Goal: Ask a question

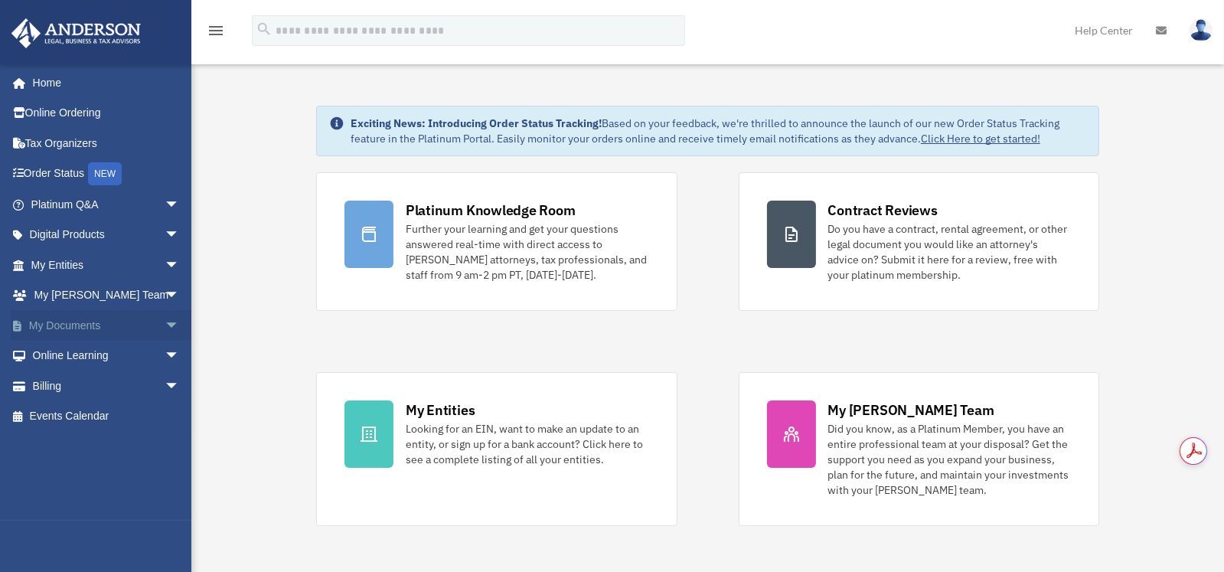
click at [73, 328] on link "My Documents arrow_drop_down" at bounding box center [107, 325] width 192 height 31
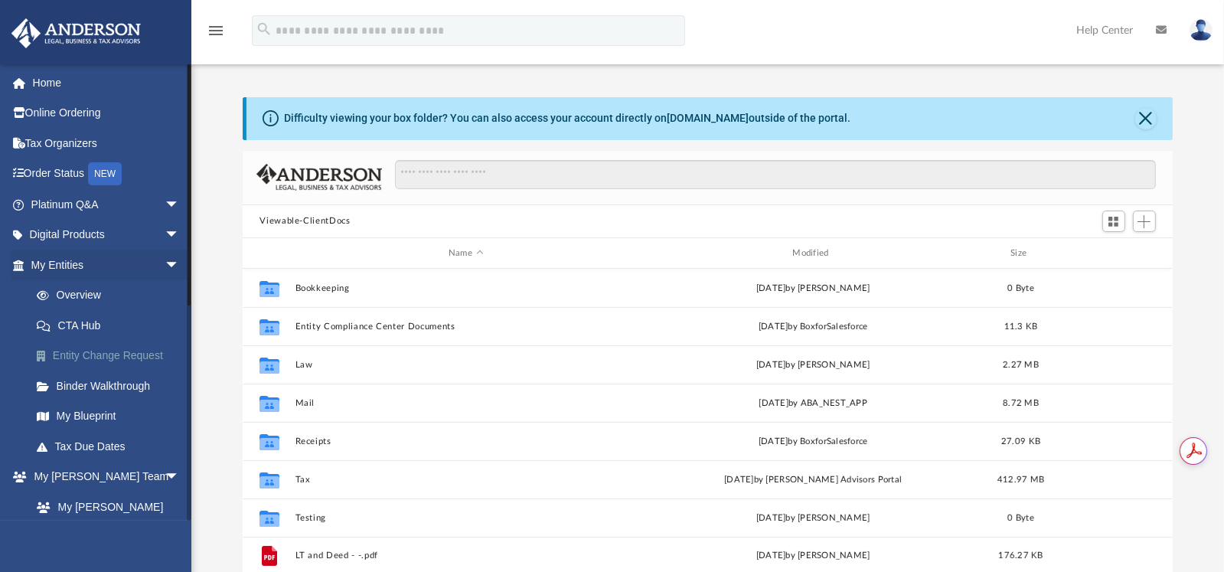
scroll to position [336, 918]
click at [72, 229] on link "Digital Products arrow_drop_down" at bounding box center [107, 235] width 192 height 31
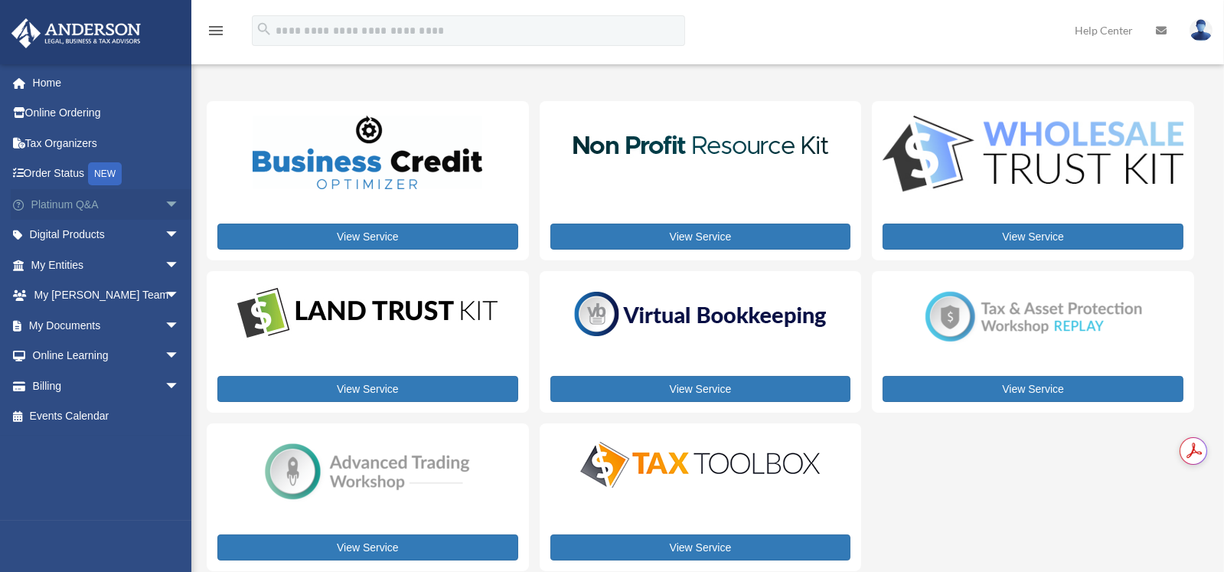
click at [78, 201] on link "Platinum Q&A arrow_drop_down" at bounding box center [107, 204] width 192 height 31
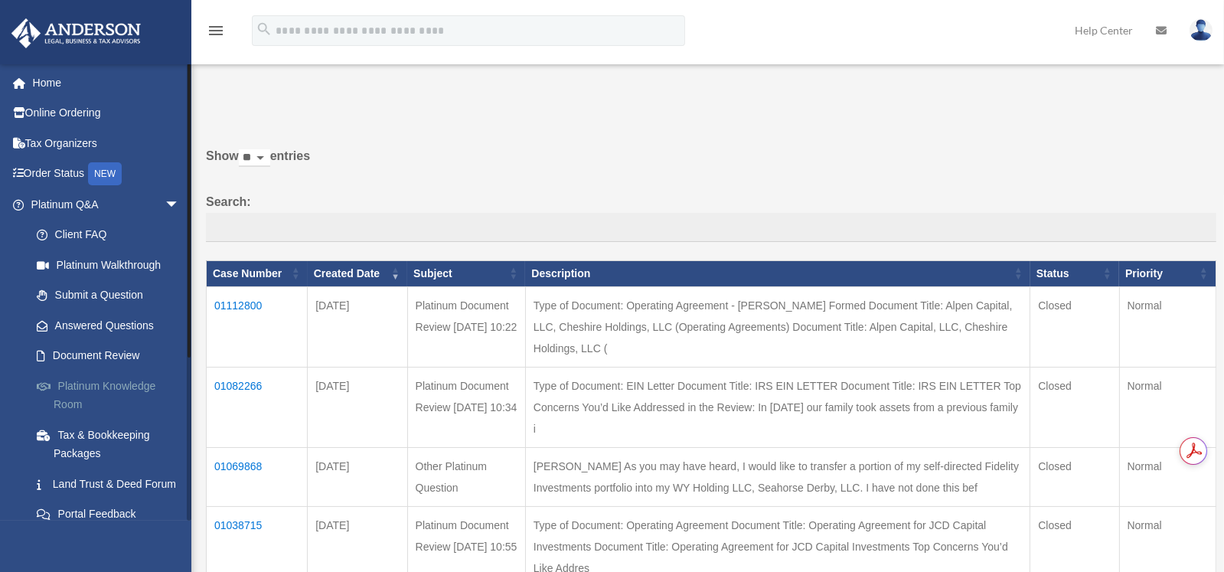
click at [109, 387] on link "Platinum Knowledge Room" at bounding box center [111, 395] width 181 height 49
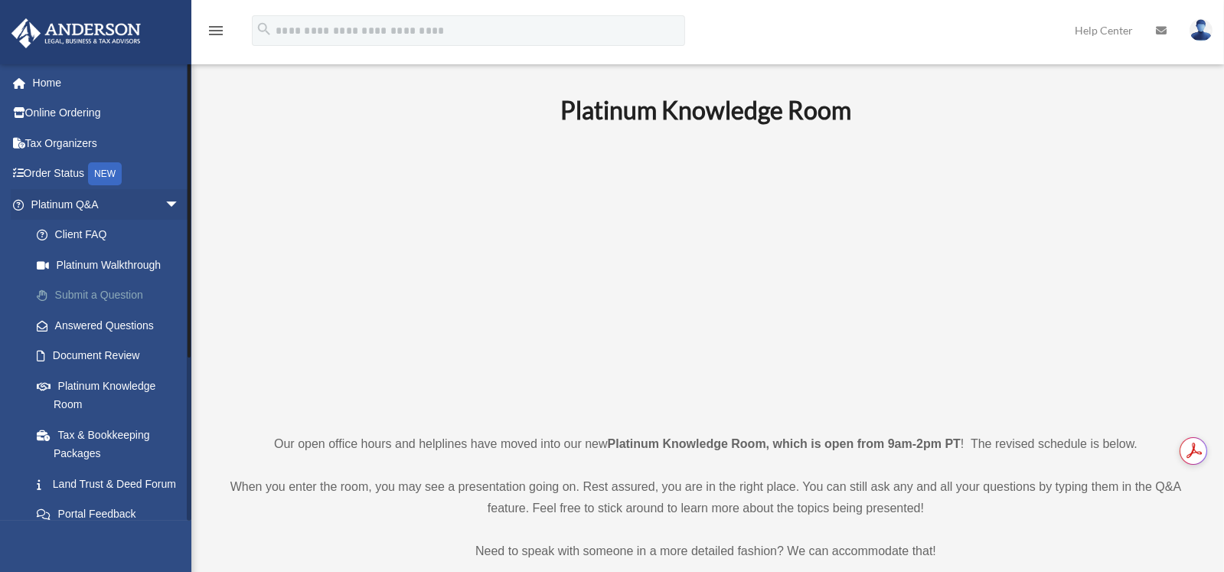
click at [121, 298] on link "Submit a Question" at bounding box center [111, 295] width 181 height 31
